Goal: Task Accomplishment & Management: Use online tool/utility

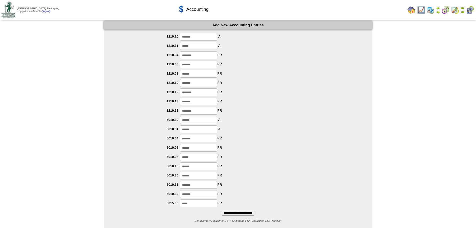
click at [233, 213] on input "**********" at bounding box center [238, 213] width 33 height 5
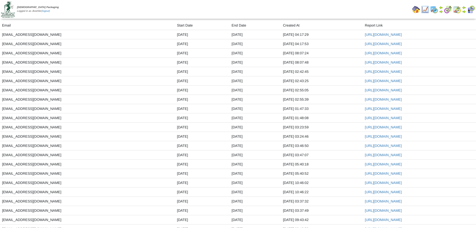
scroll to position [561, 0]
